Goal: Navigation & Orientation: Find specific page/section

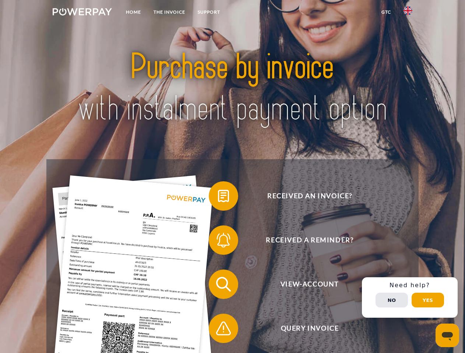
click at [82, 13] on img at bounding box center [82, 11] width 59 height 7
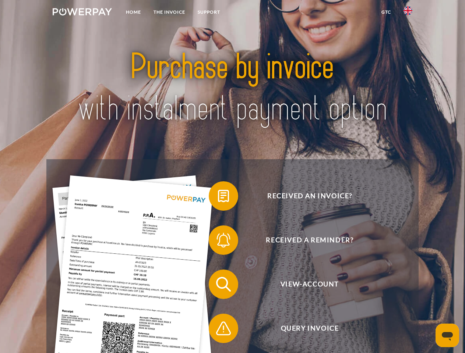
click at [408, 13] on img at bounding box center [407, 10] width 9 height 9
click at [385, 12] on link "GTC" at bounding box center [386, 12] width 22 height 13
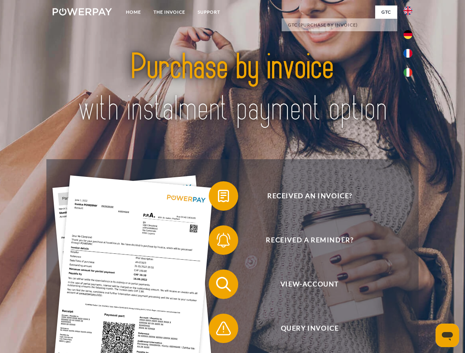
click at [218, 198] on span at bounding box center [212, 196] width 37 height 37
click at [218, 242] on span at bounding box center [212, 240] width 37 height 37
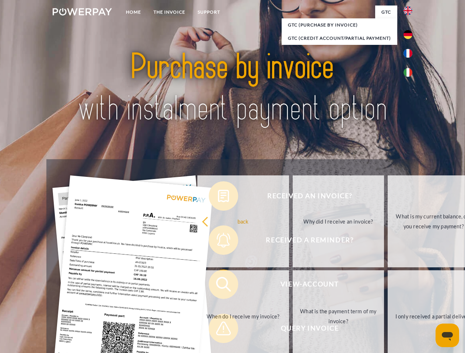
click at [292, 286] on link "What is the payment term of my invoice?" at bounding box center [338, 316] width 92 height 92
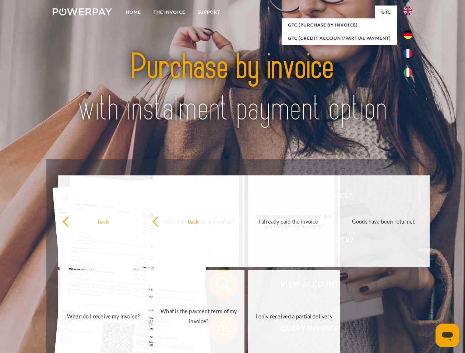
click at [218, 330] on span at bounding box center [212, 328] width 37 height 37
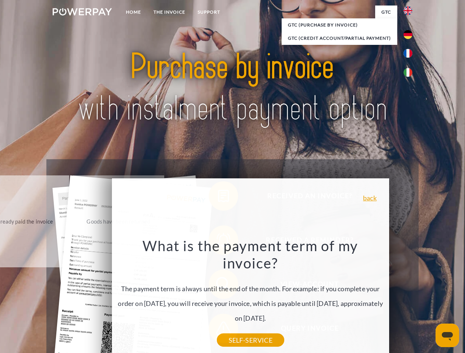
click at [409, 298] on div "Received an invoice? Received a reminder? View-Account Query Invoice" at bounding box center [231, 306] width 371 height 294
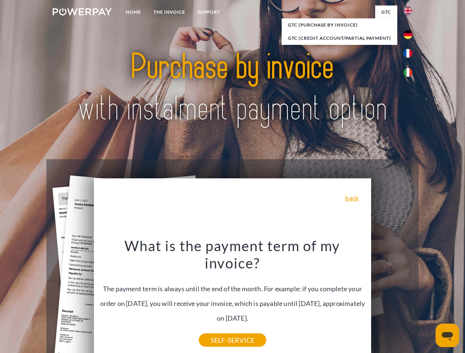
click at [391, 299] on span "View-Account" at bounding box center [309, 284] width 180 height 29
click at [427, 300] on header "Home THE INVOICE Support" at bounding box center [232, 254] width 465 height 508
